Goal: Information Seeking & Learning: Learn about a topic

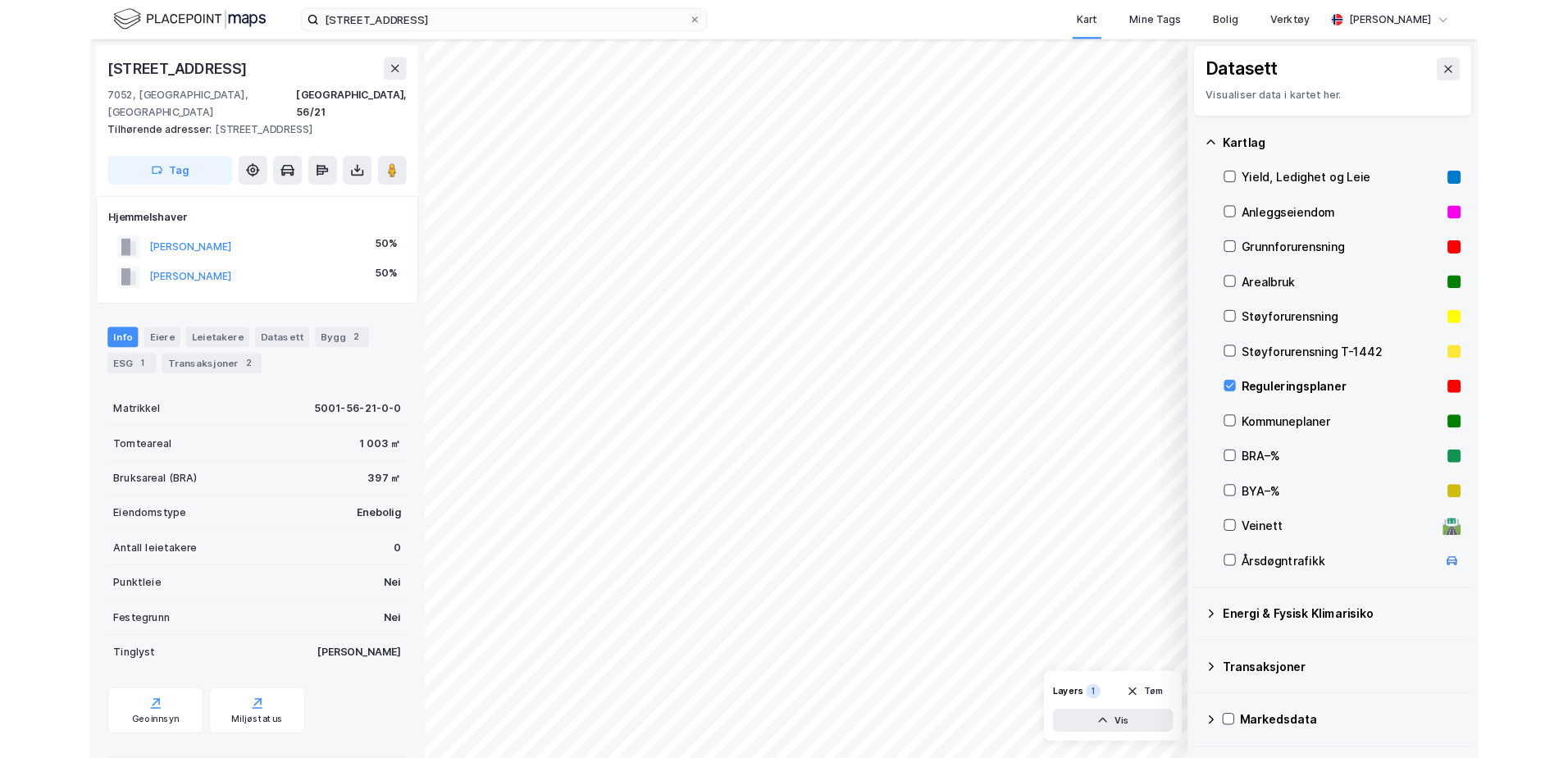
scroll to position [1, 0]
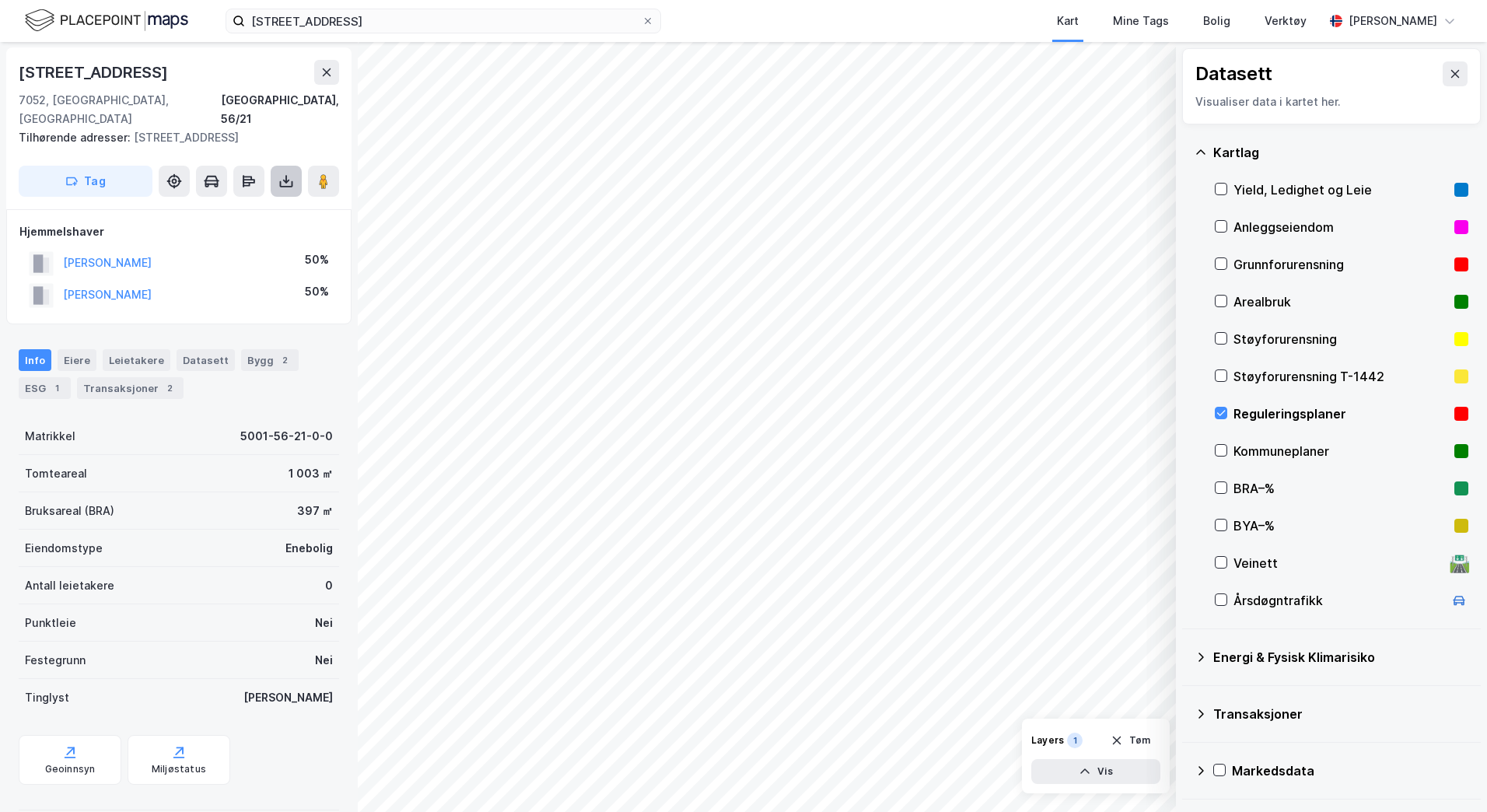
click at [284, 179] on icon at bounding box center [286, 181] width 6 height 4
click at [240, 206] on div "Last ned grunnbok" at bounding box center [209, 212] width 90 height 13
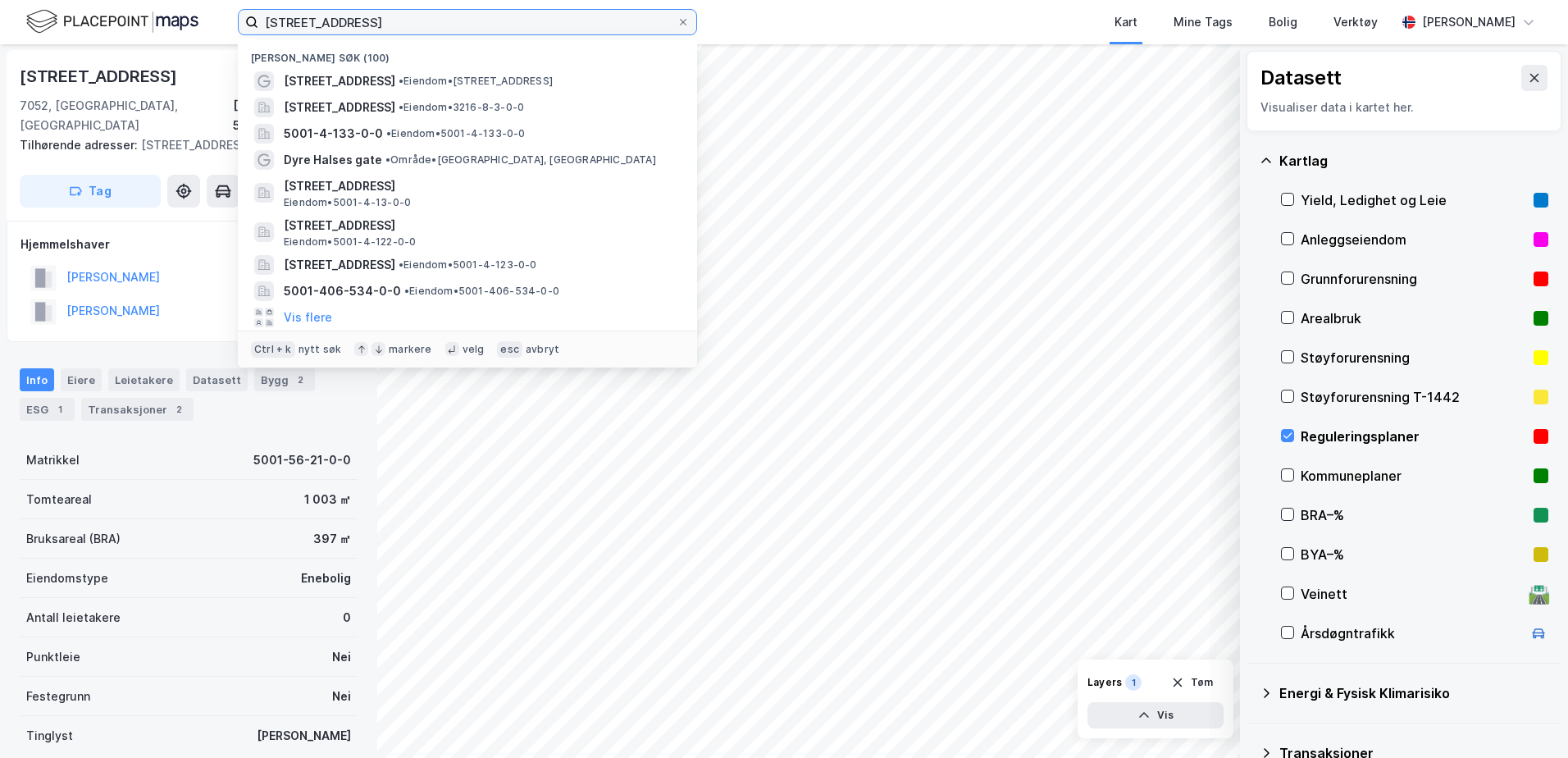
drag, startPoint x: 408, startPoint y: 25, endPoint x: 205, endPoint y: 13, distance: 203.4
click at [205, 13] on div "[STREET_ADDRESS], [PERSON_NAME] søk (100) [STREET_ADDRESS] • Eiendom • [STREET_…" at bounding box center [784, 22] width 1568 height 44
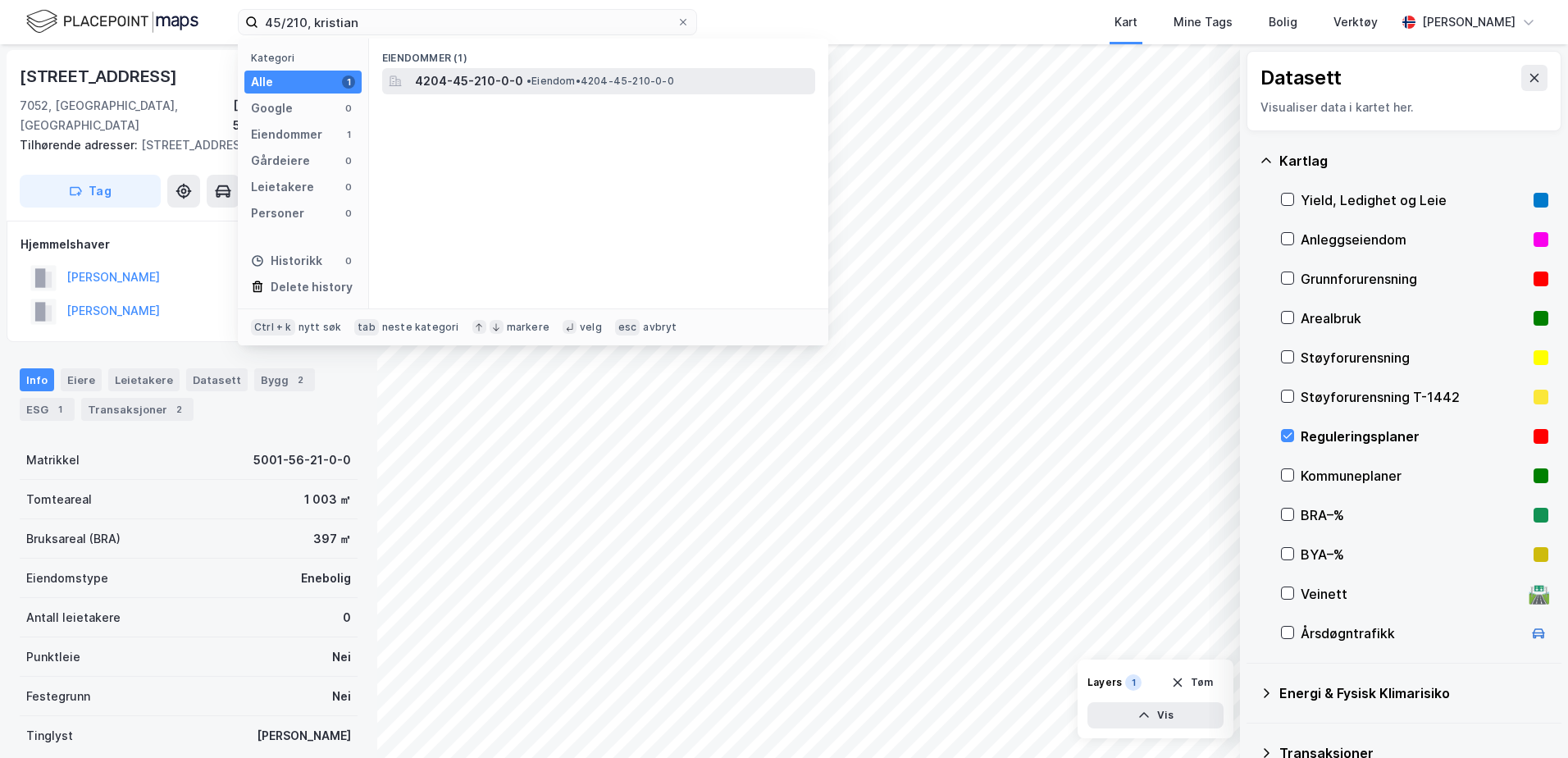
click at [449, 89] on span "4204-45-210-0-0" at bounding box center [469, 81] width 109 height 20
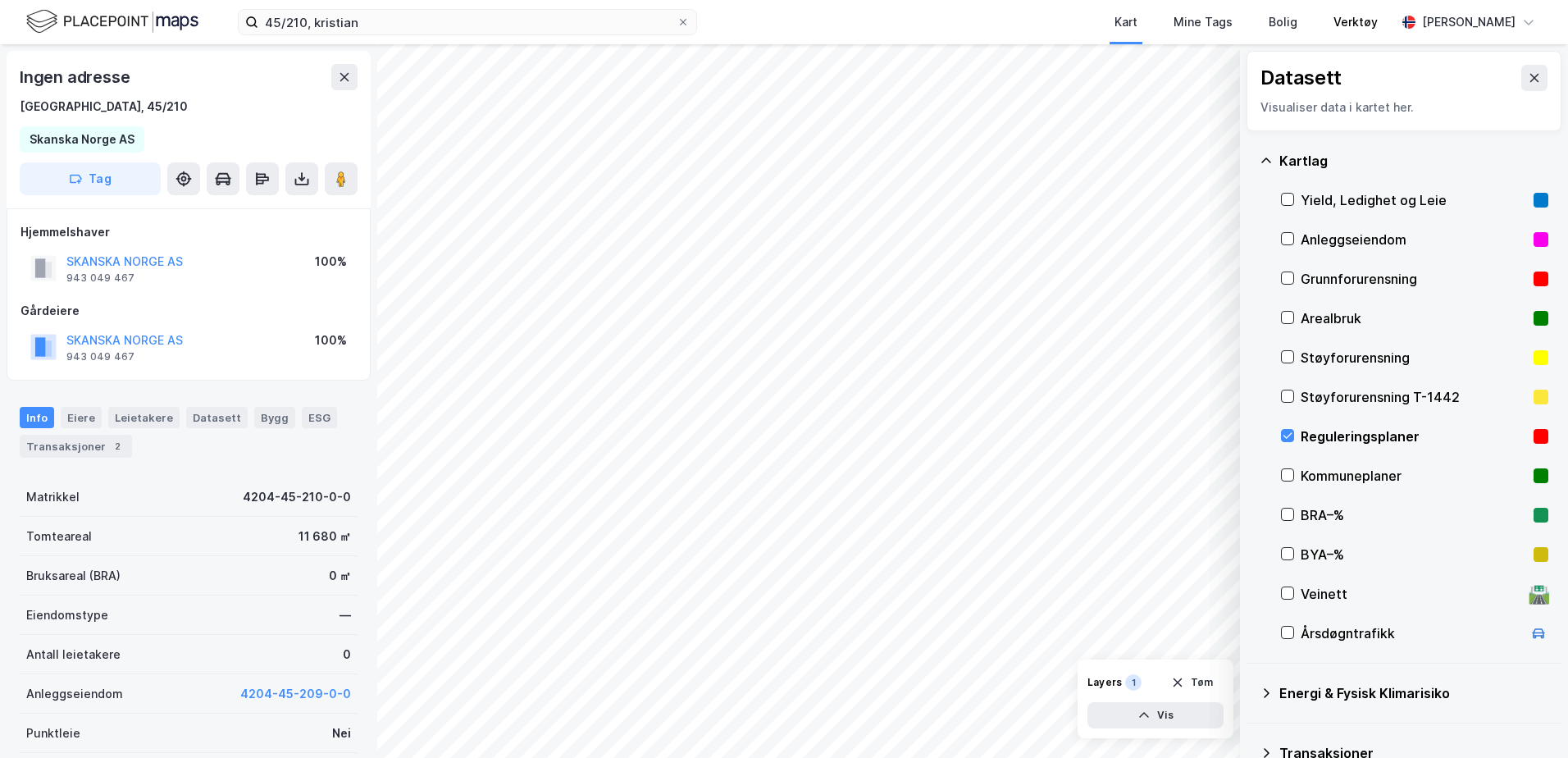
scroll to position [1, 0]
click at [394, 33] on input "45/210, kristian" at bounding box center [467, 22] width 419 height 24
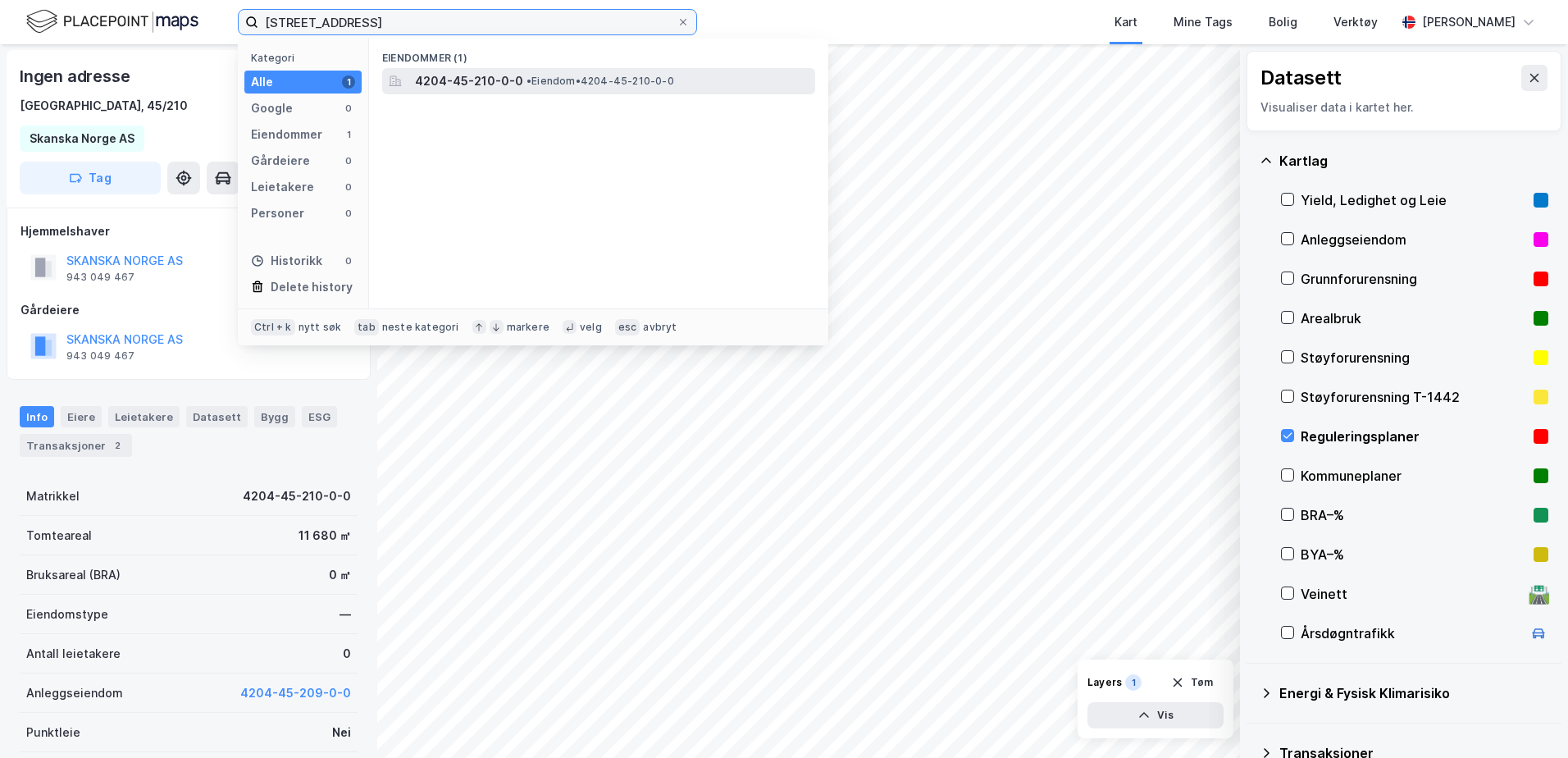
type input "[STREET_ADDRESS]"
click at [464, 76] on span "4204-45-210-0-0" at bounding box center [469, 81] width 109 height 20
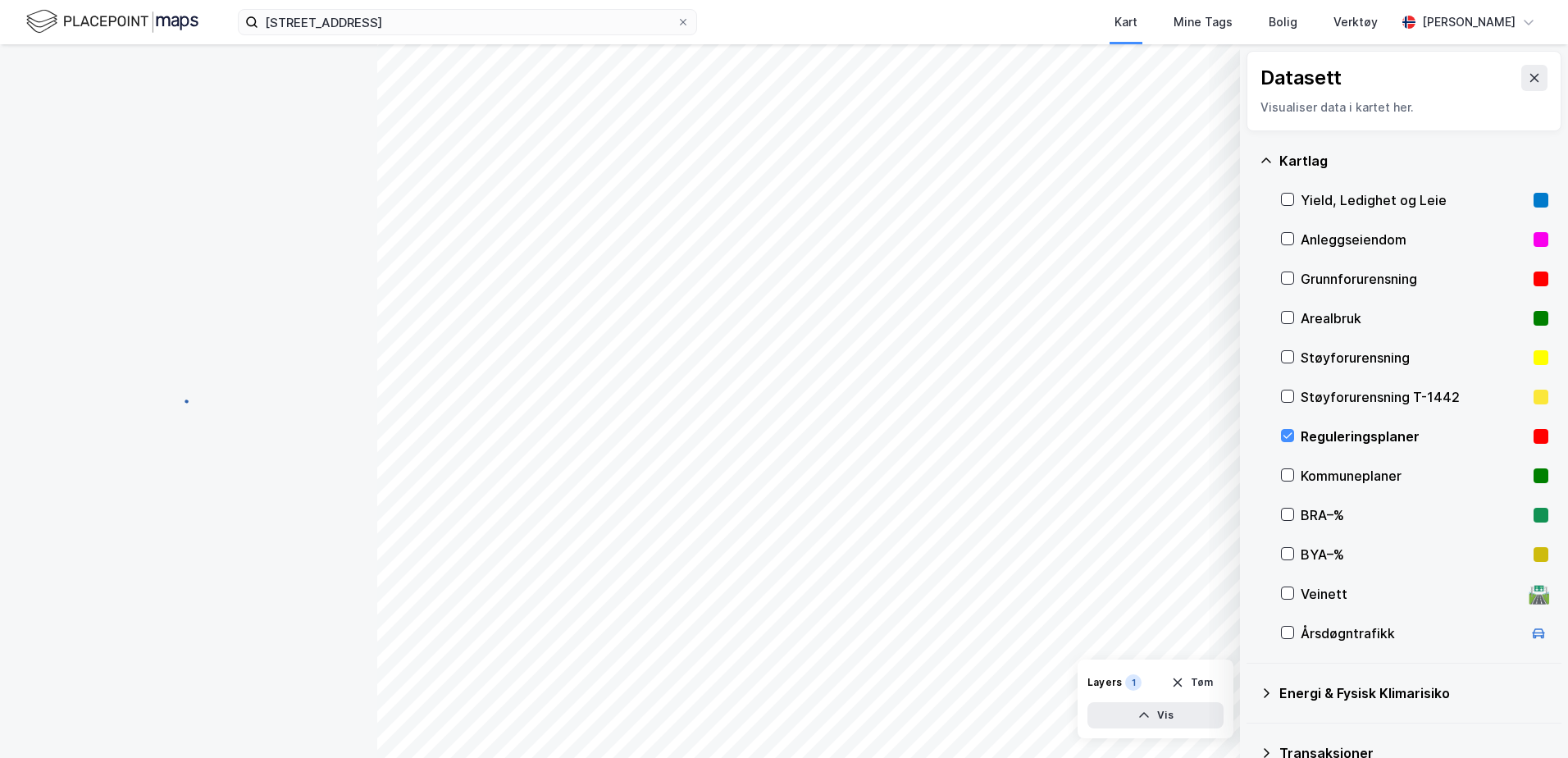
scroll to position [1, 0]
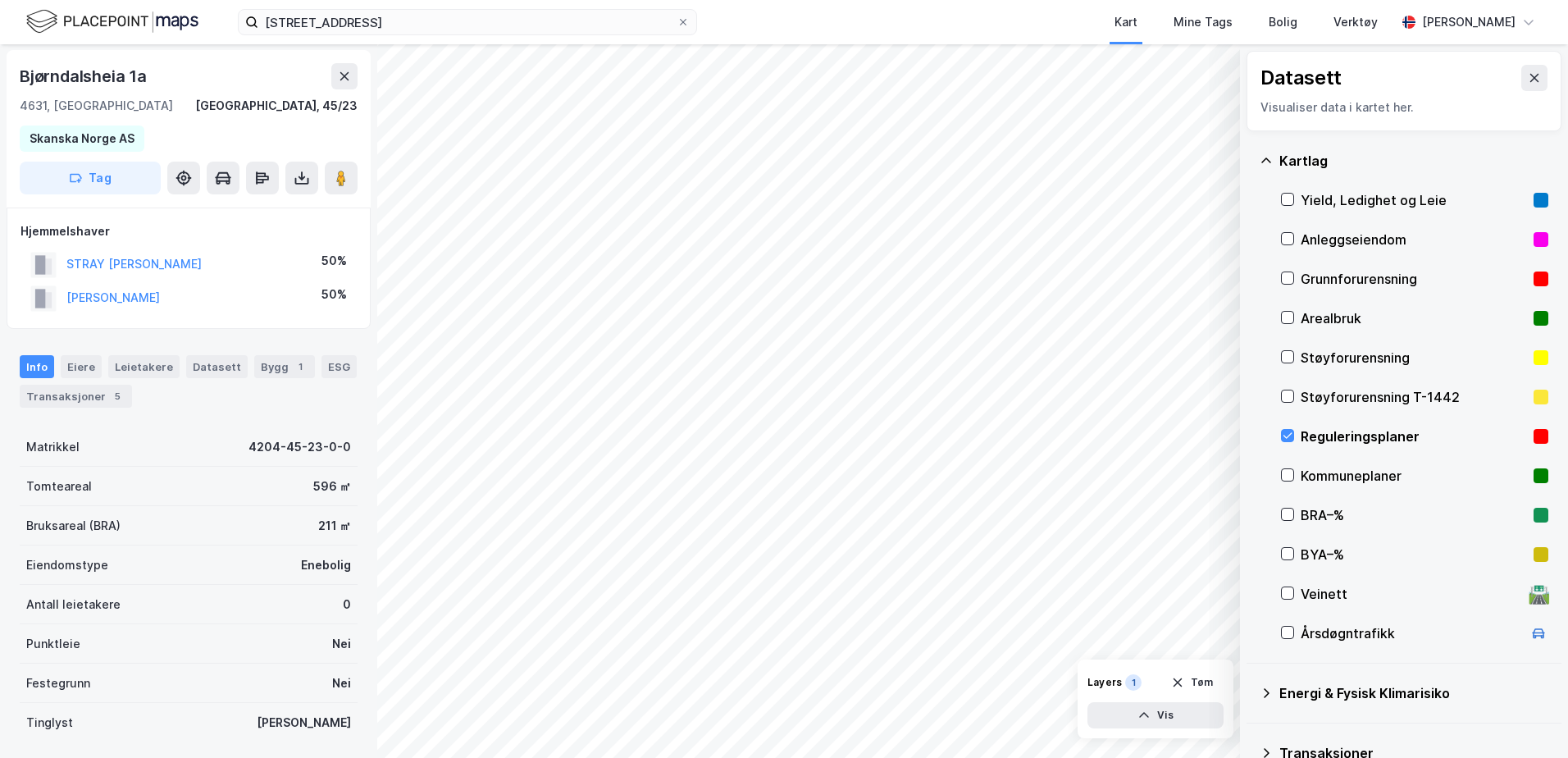
click at [1297, 433] on div "Reguleringsplaner" at bounding box center [1414, 436] width 267 height 39
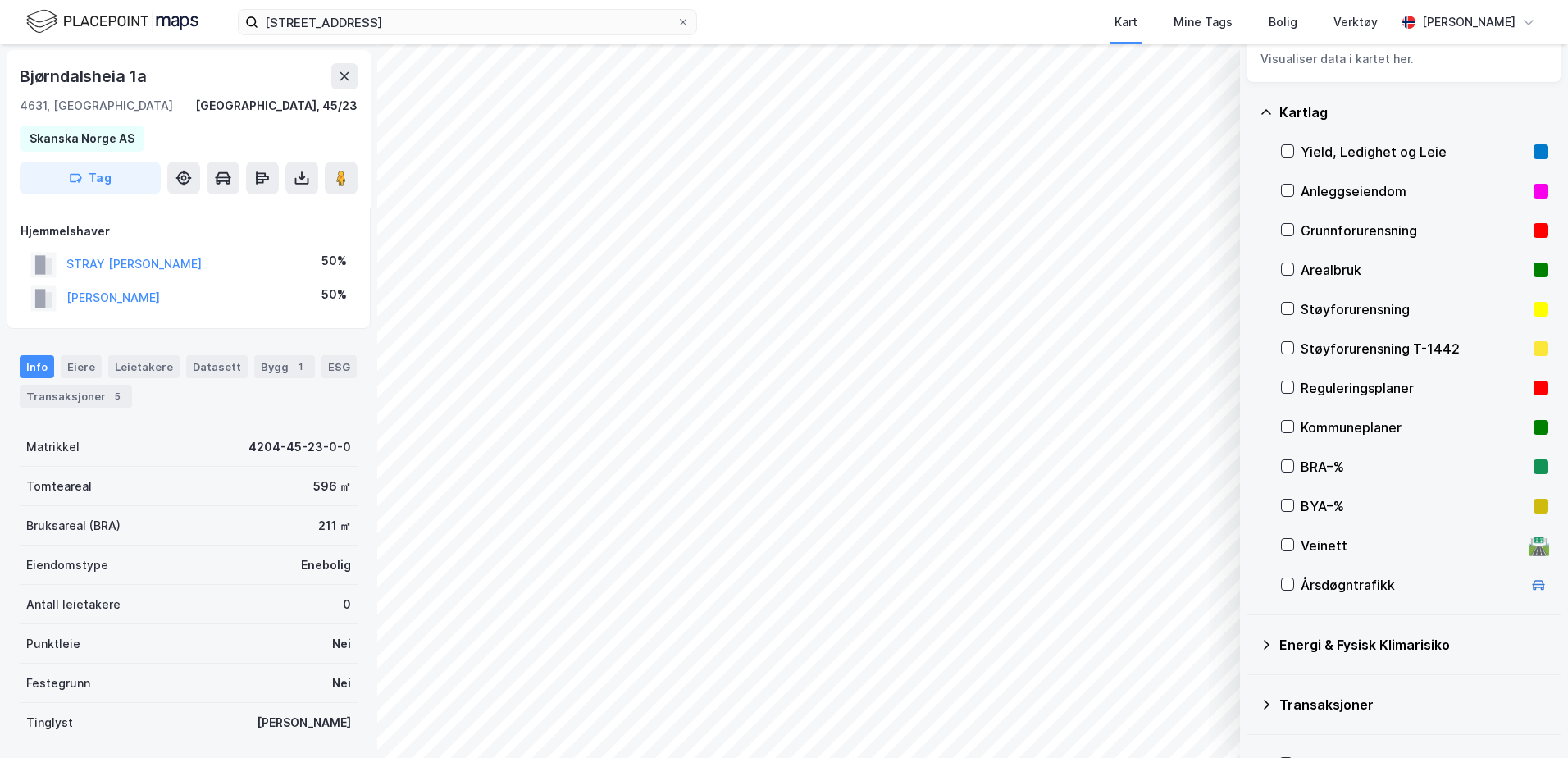
scroll to position [92, 0]
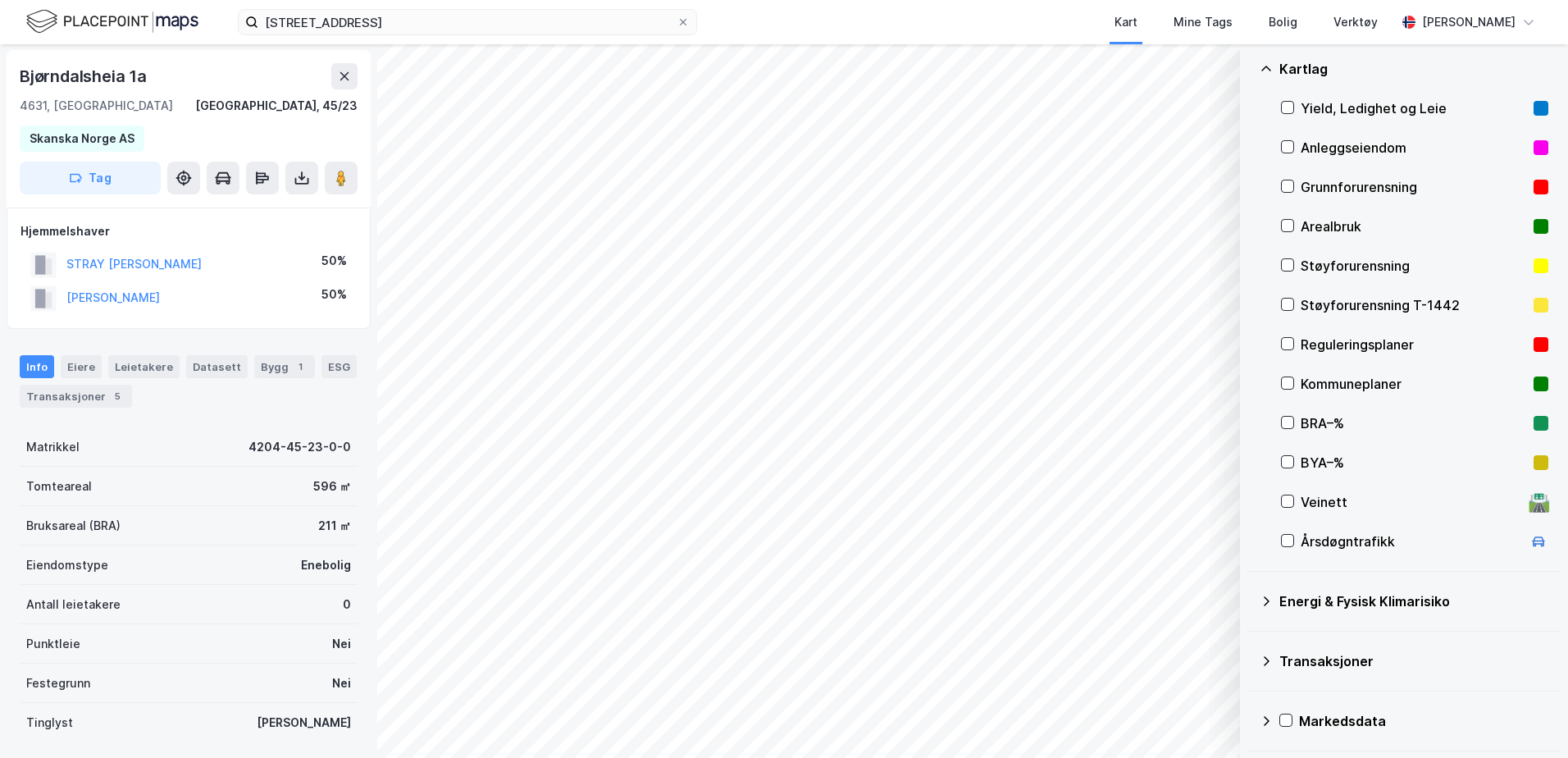
click at [1309, 69] on div "Kartlag" at bounding box center [1413, 69] width 269 height 20
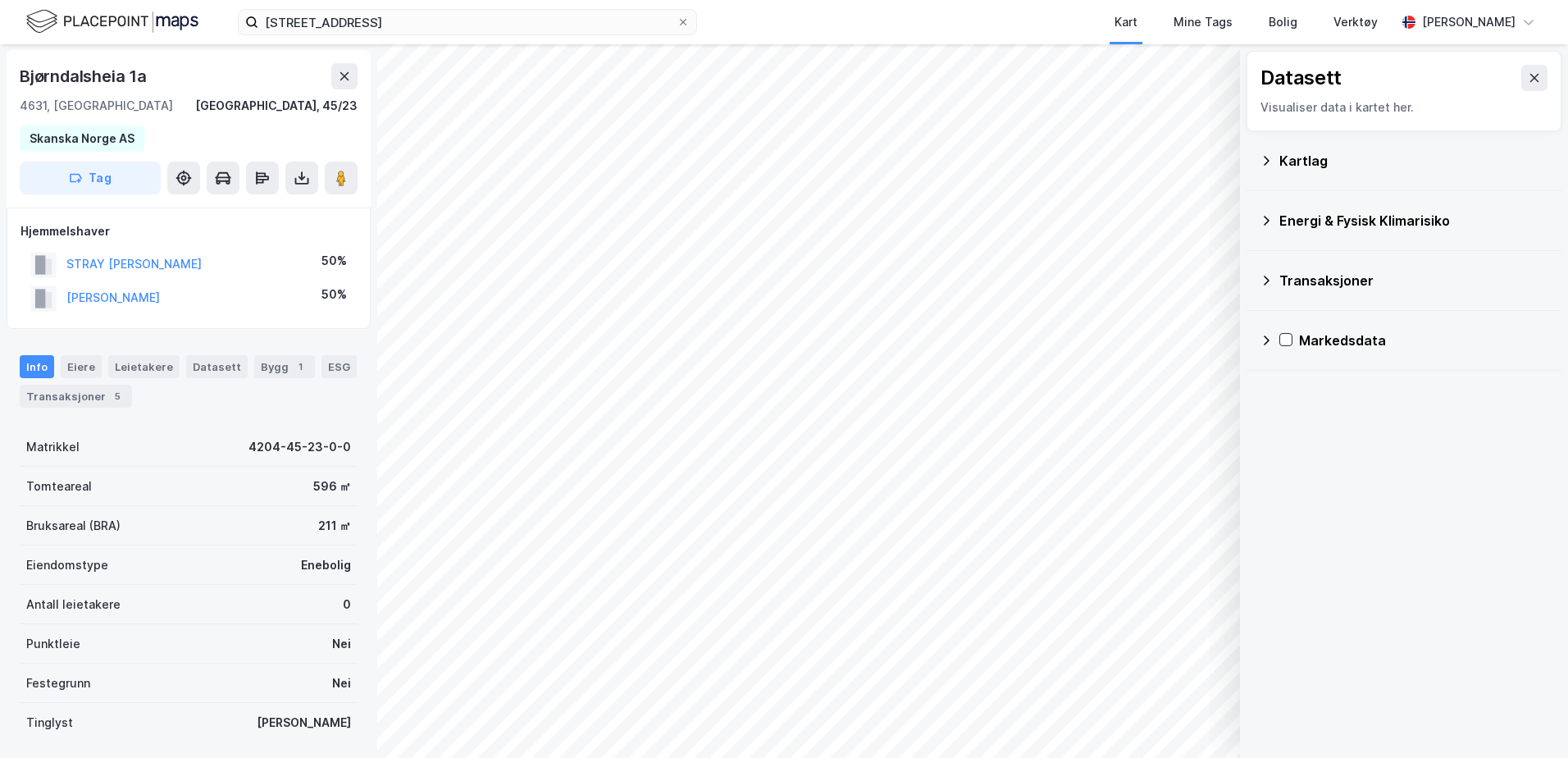
scroll to position [0, 0]
click at [1521, 85] on button at bounding box center [1534, 78] width 26 height 26
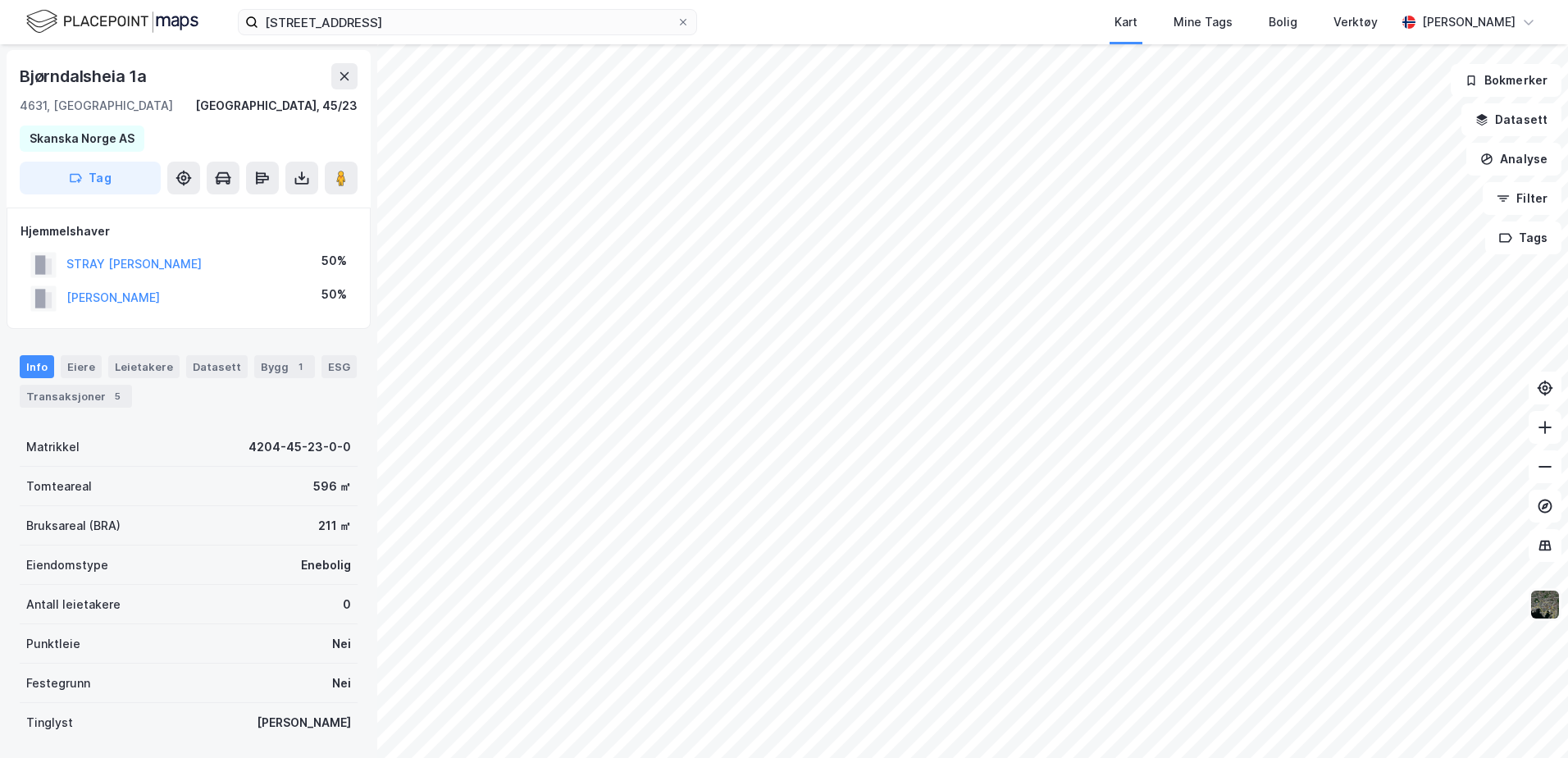
click at [1548, 611] on img at bounding box center [1544, 604] width 31 height 31
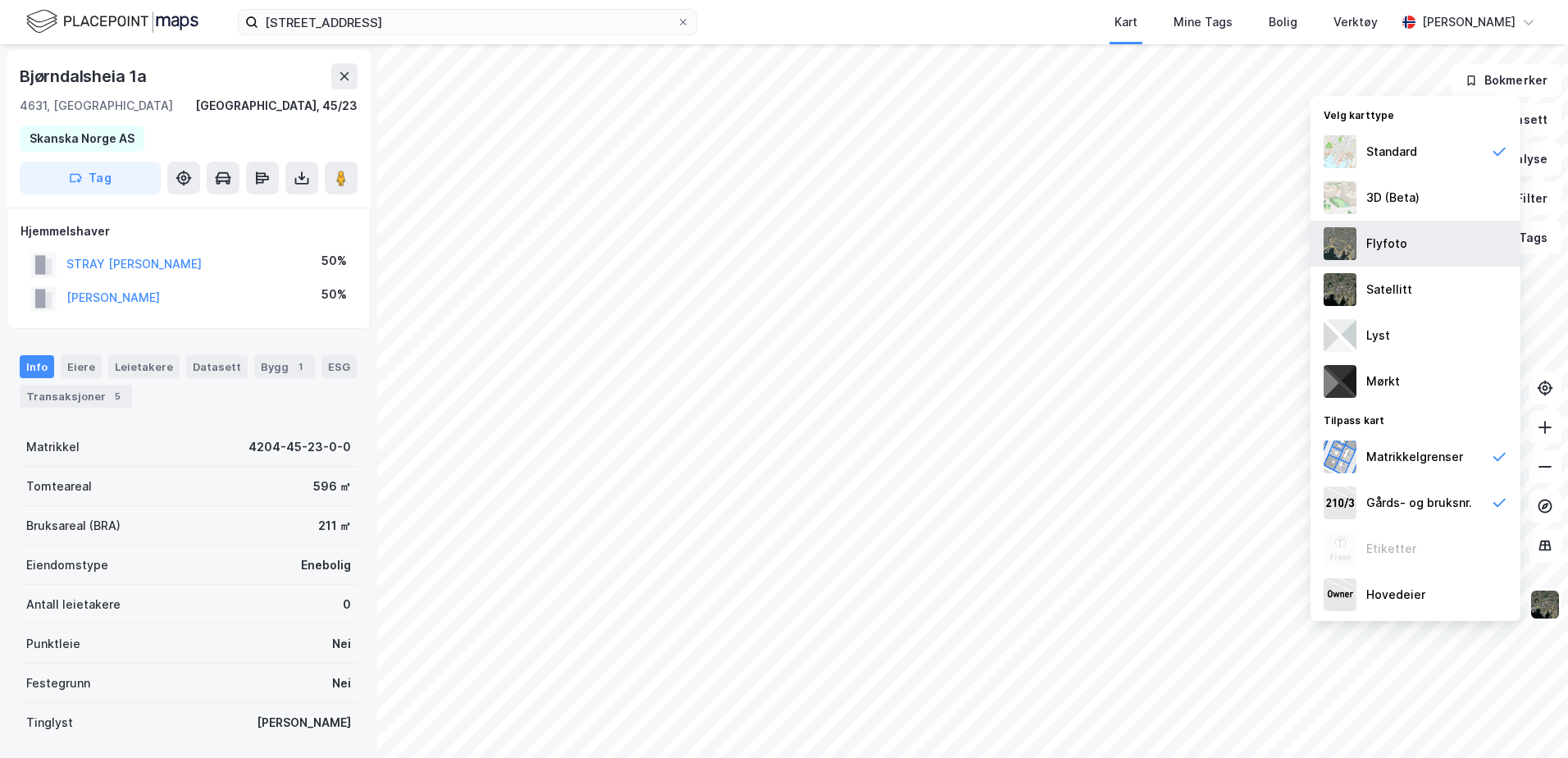
click at [1393, 250] on div "Flyfoto" at bounding box center [1386, 244] width 41 height 20
